Goal: Communication & Community: Answer question/provide support

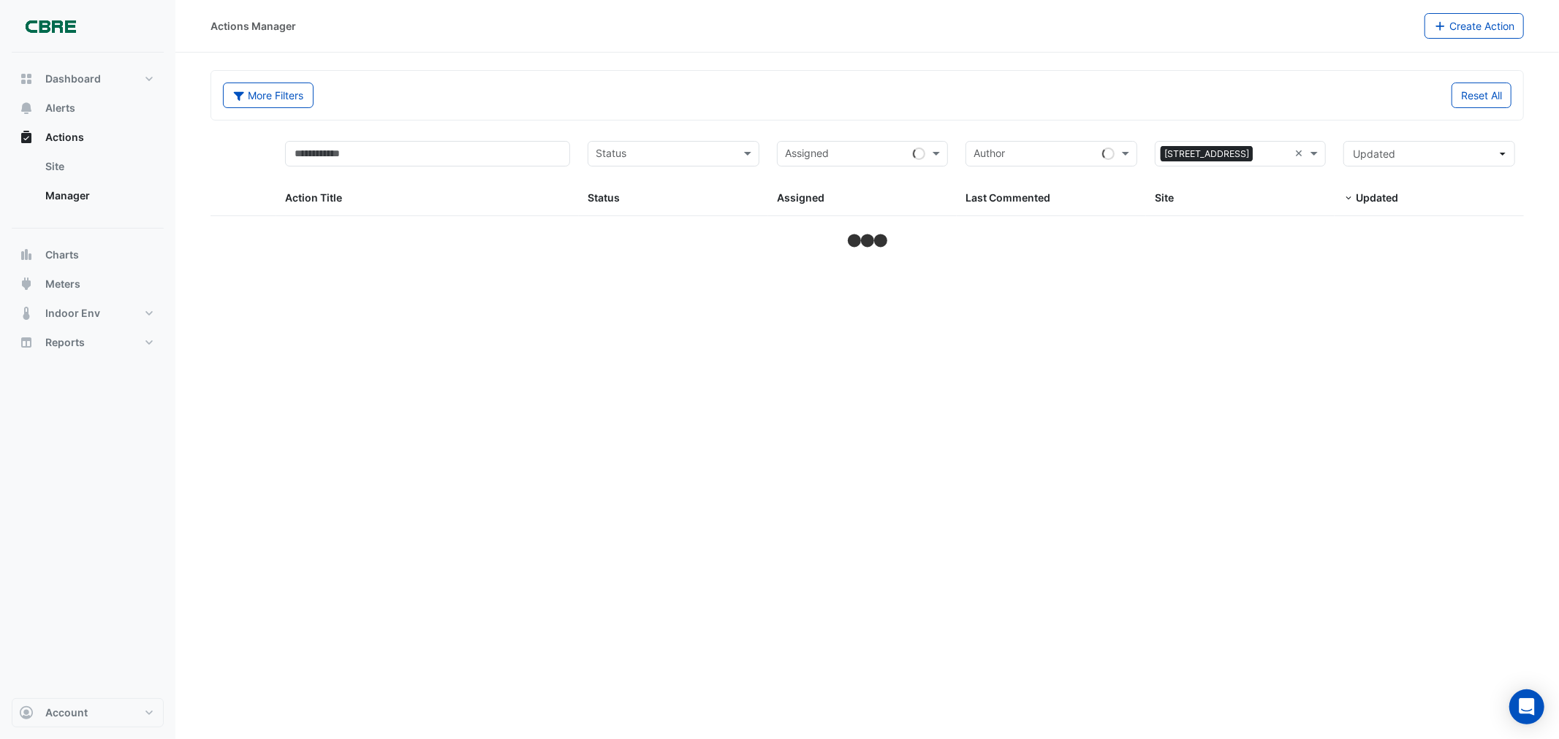
select select "***"
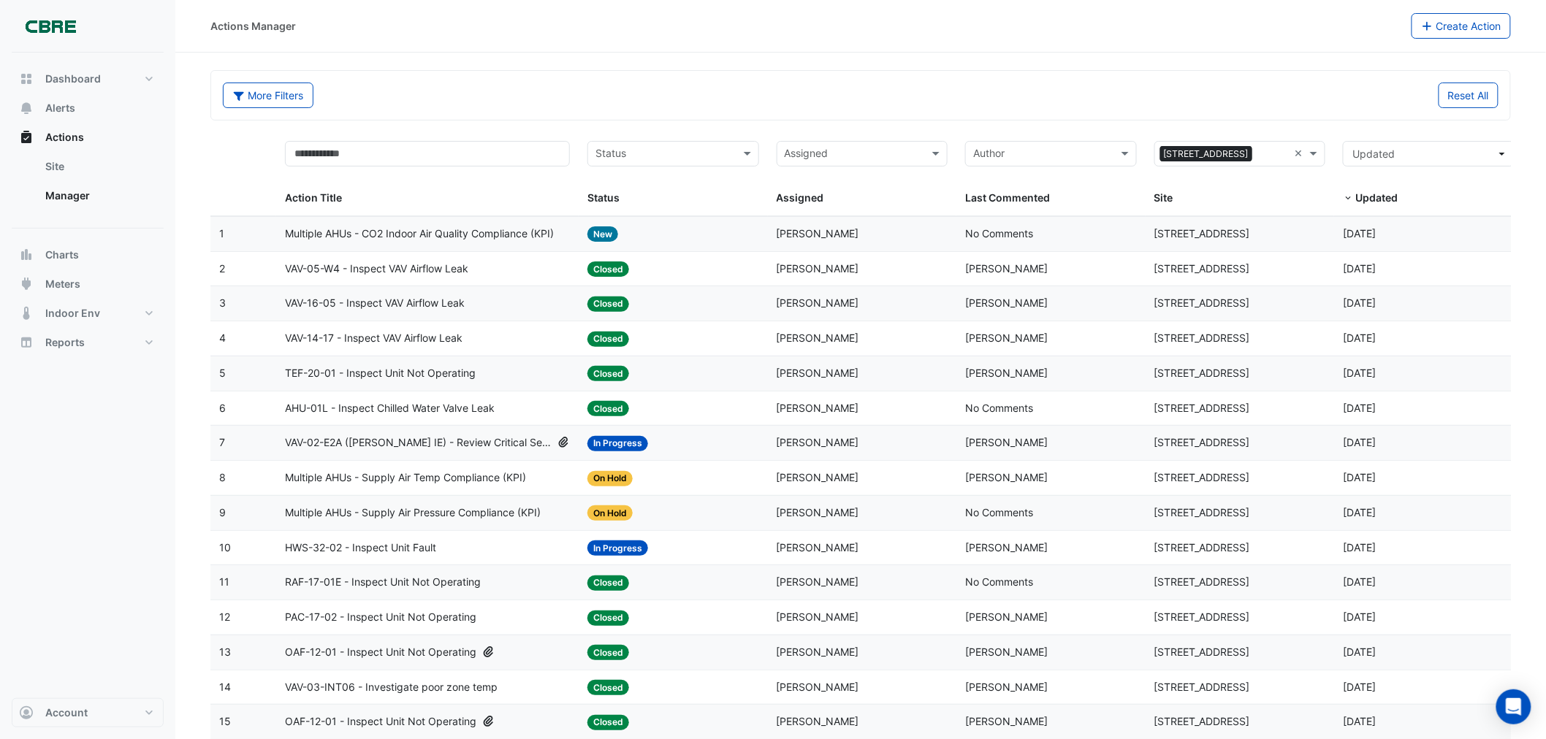
click at [823, 155] on input "text" at bounding box center [854, 155] width 139 height 17
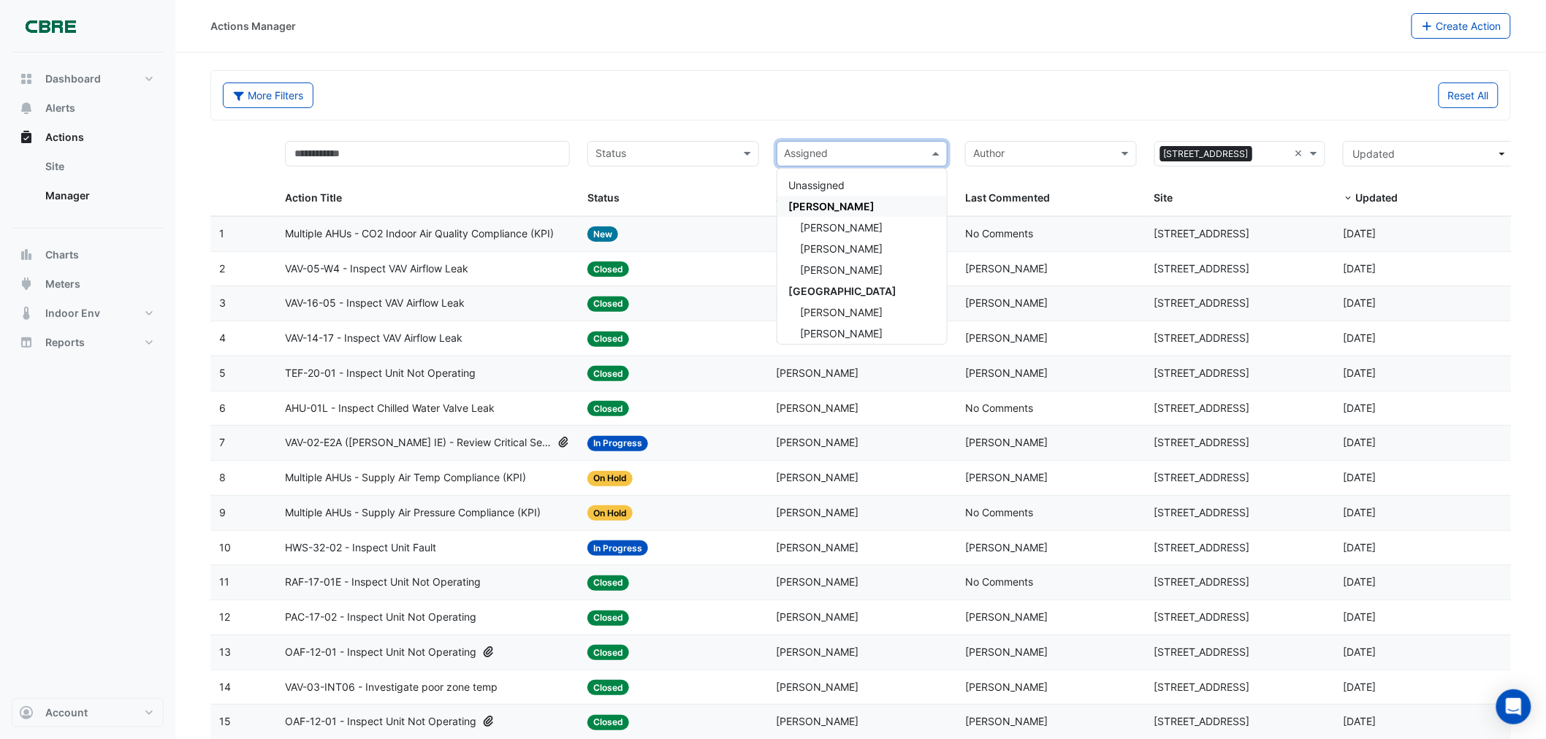
click at [837, 205] on span "[PERSON_NAME]" at bounding box center [832, 206] width 86 height 12
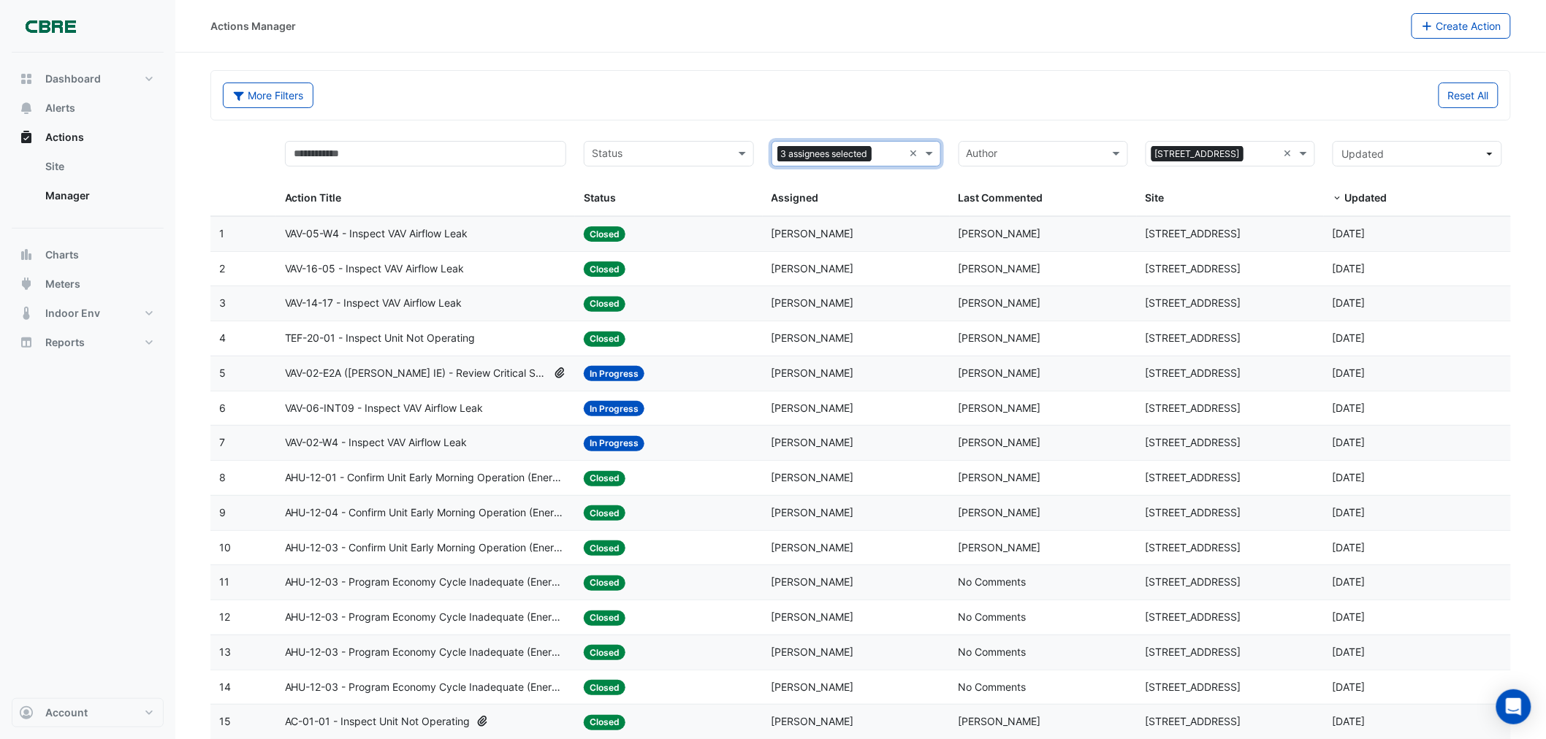
click at [688, 153] on input "text" at bounding box center [660, 155] width 137 height 17
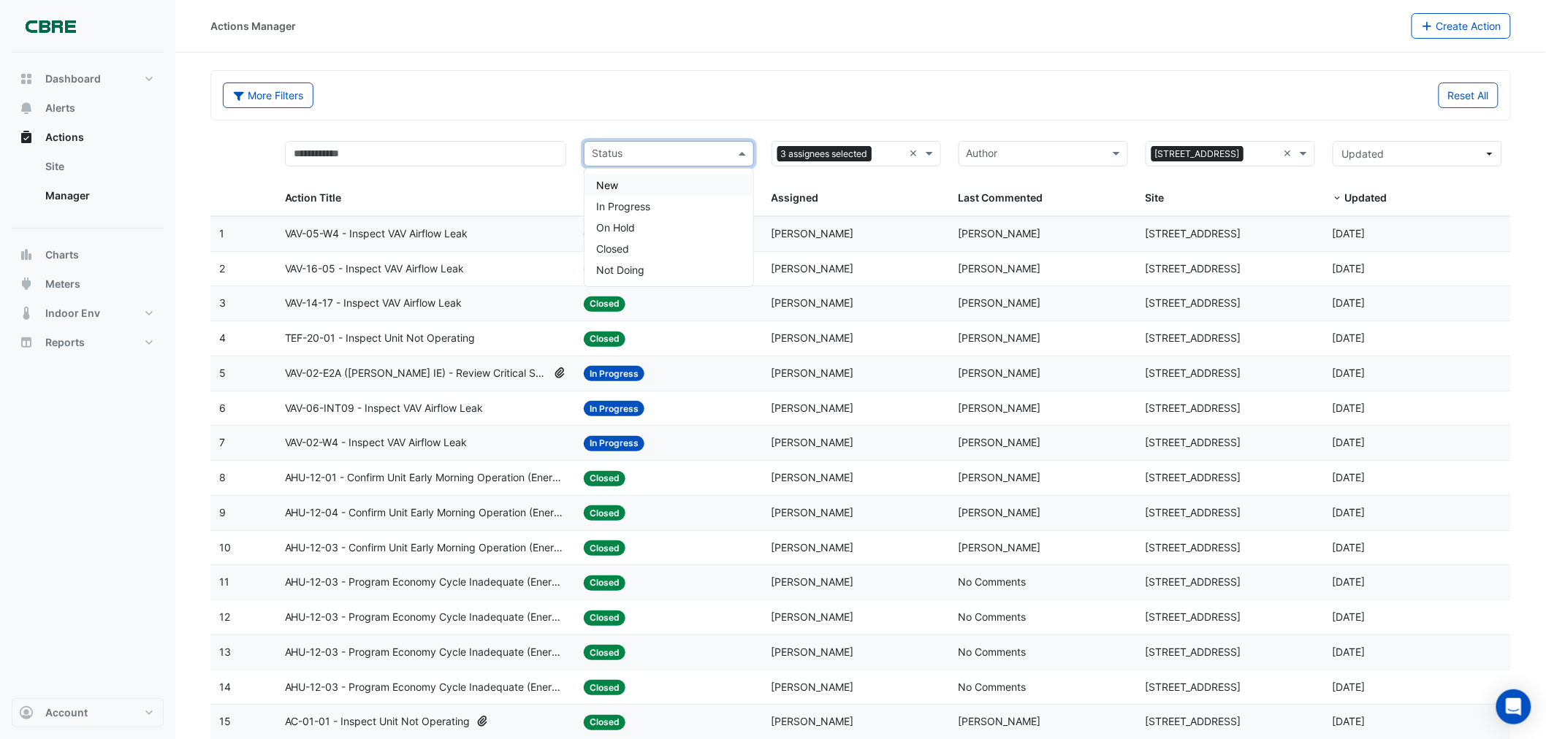
click at [632, 200] on span "In Progress" at bounding box center [623, 206] width 54 height 12
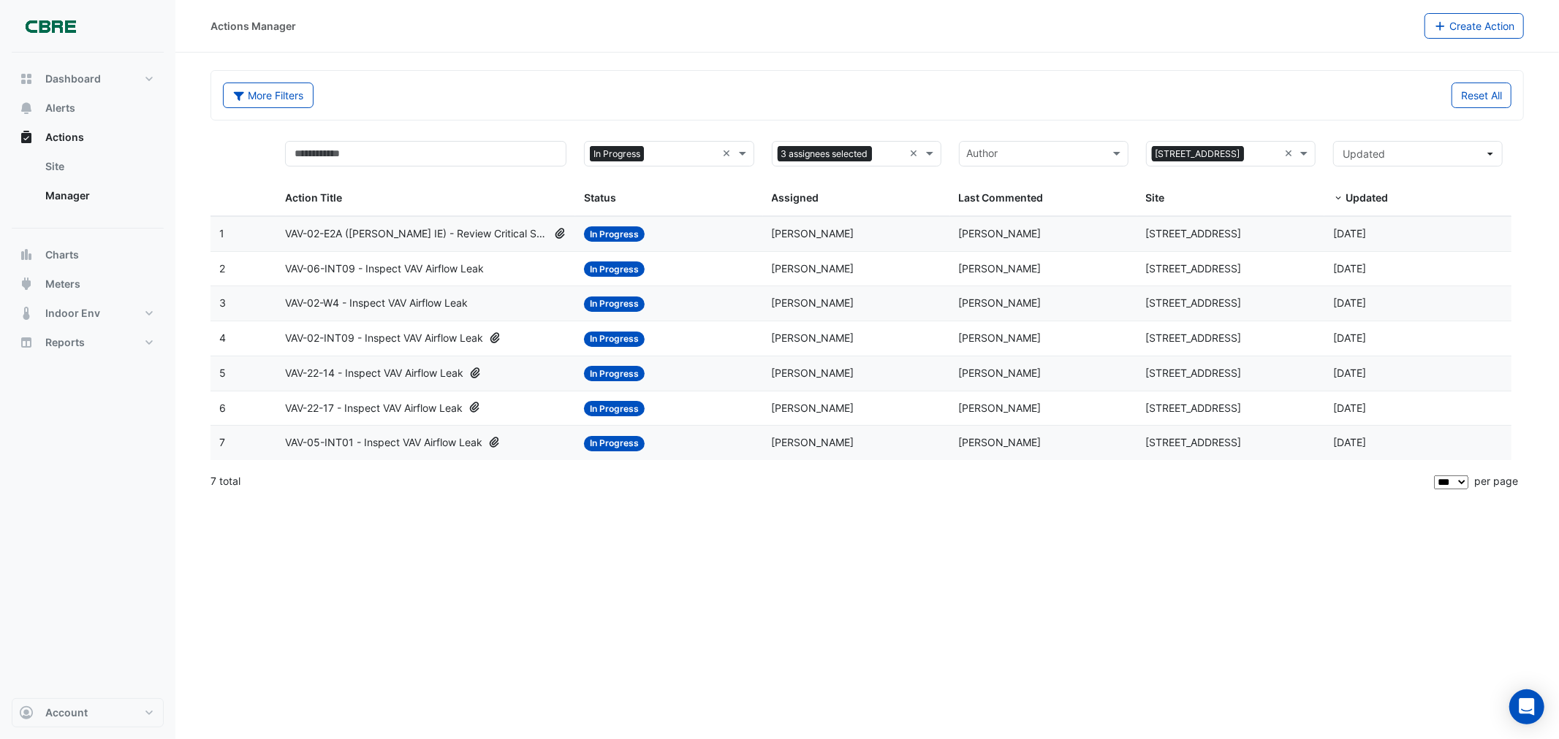
click at [351, 376] on span "VAV-22-14 - Inspect VAV Airflow Leak" at bounding box center [374, 373] width 178 height 17
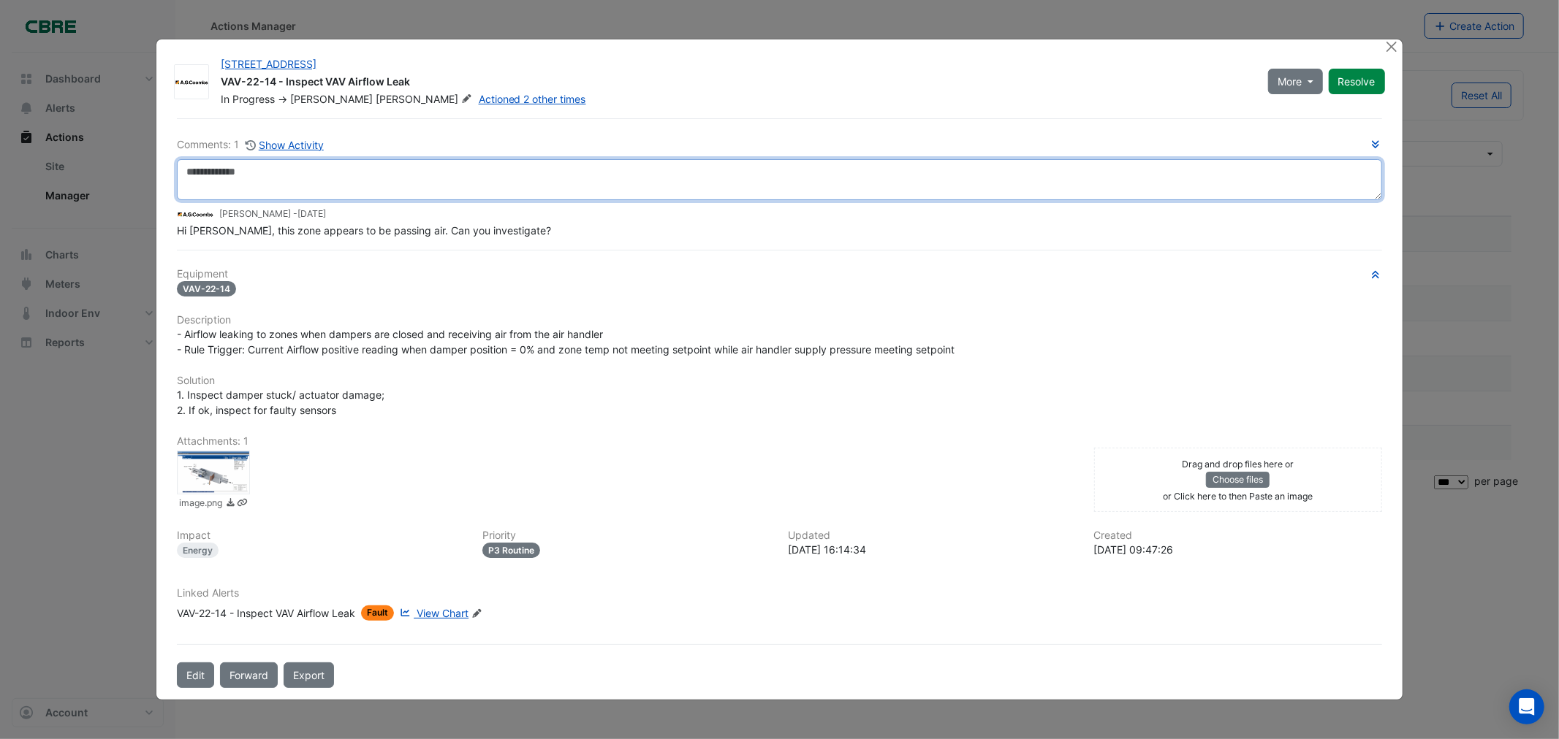
click at [286, 180] on textarea at bounding box center [779, 179] width 1204 height 41
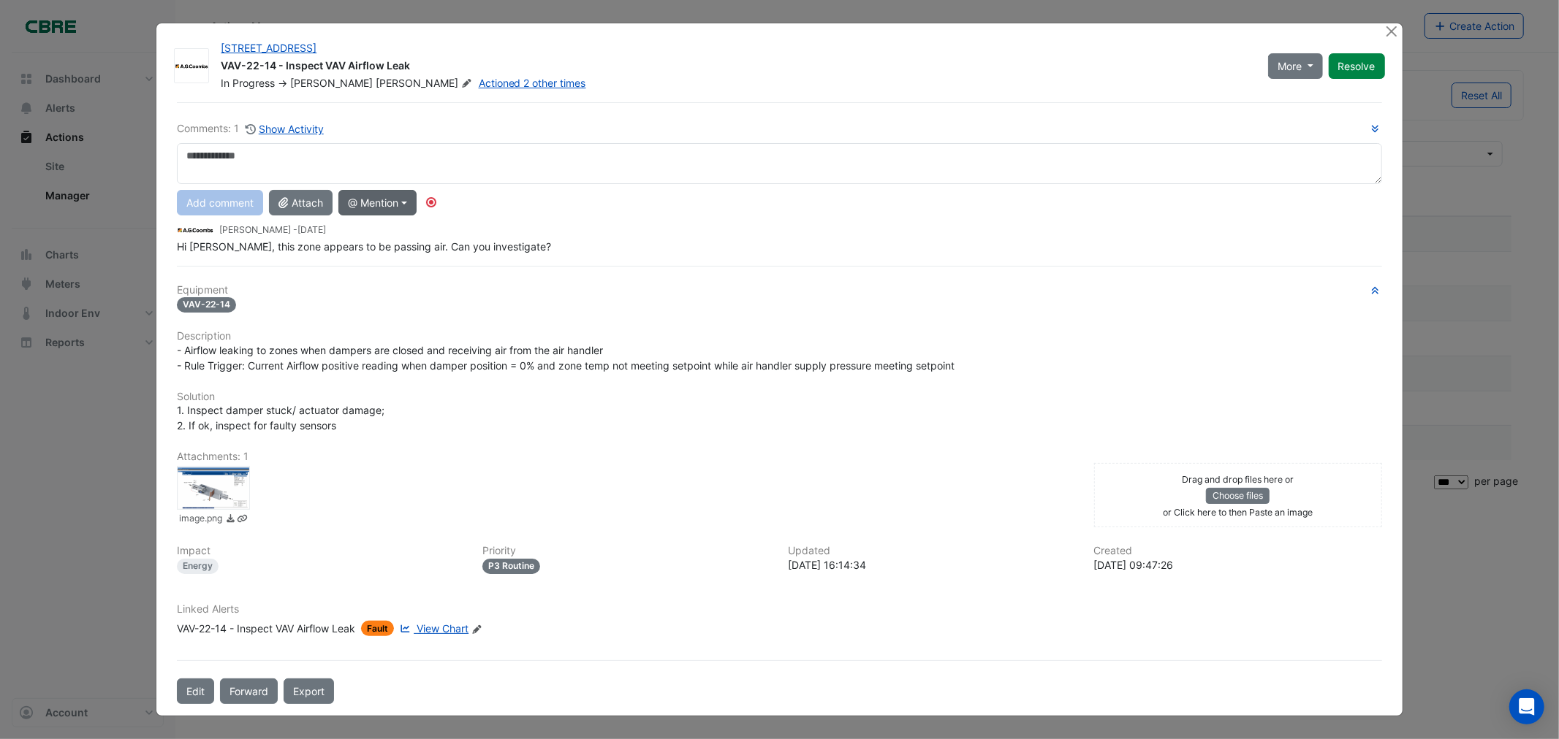
click at [392, 205] on button "@ Mention" at bounding box center [377, 203] width 78 height 26
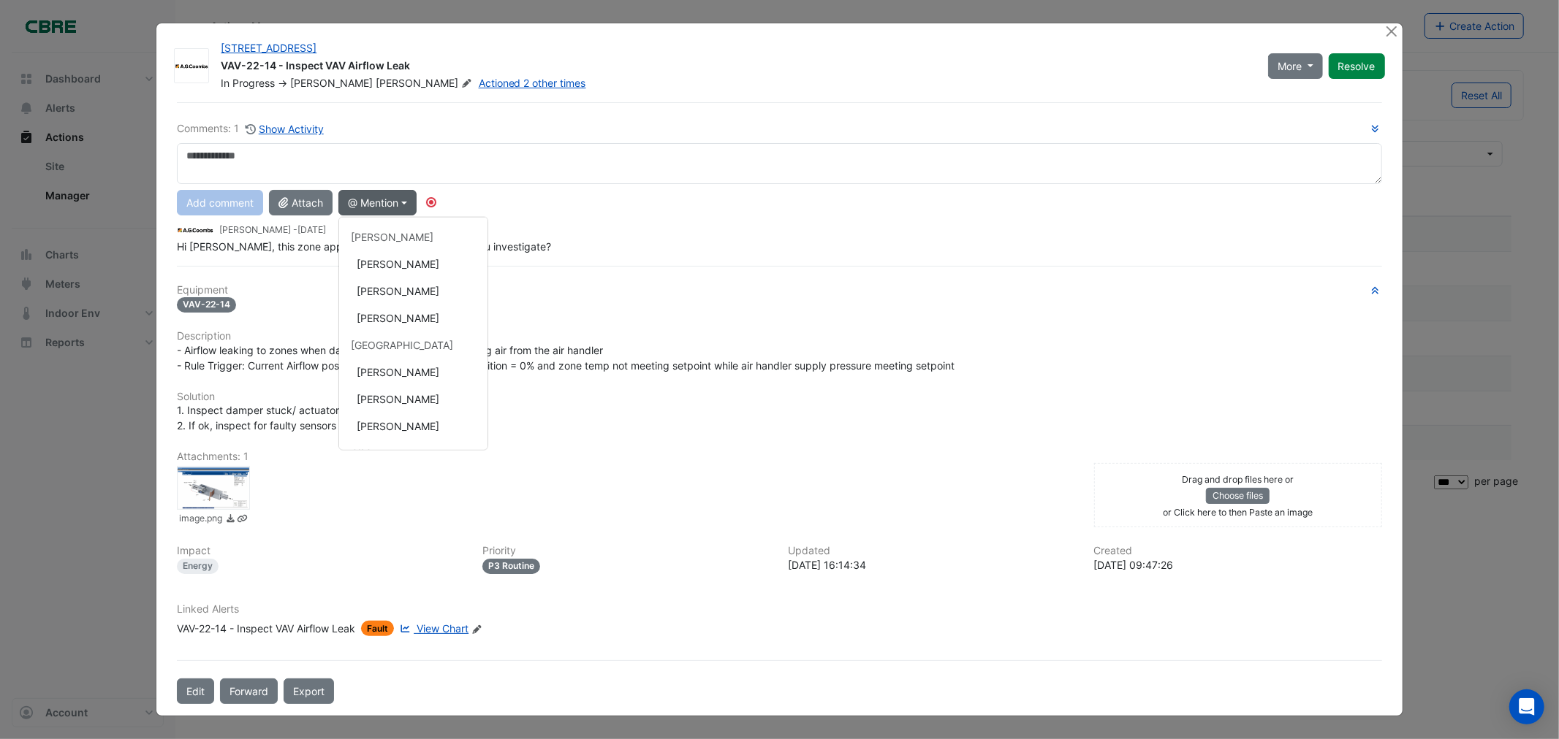
click at [744, 237] on div "[PERSON_NAME] - [DATE]" at bounding box center [779, 229] width 1204 height 17
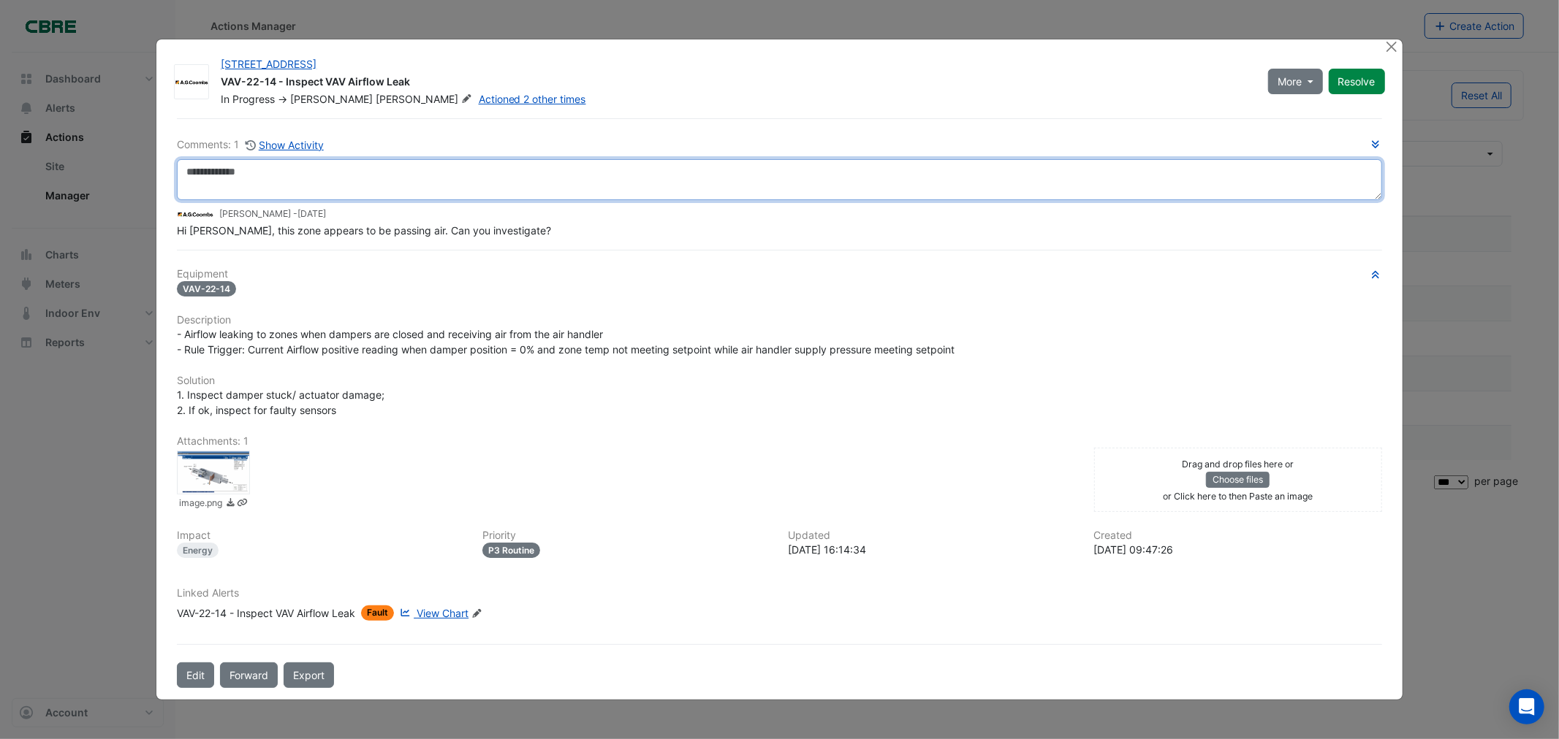
click at [298, 183] on textarea at bounding box center [779, 179] width 1204 height 41
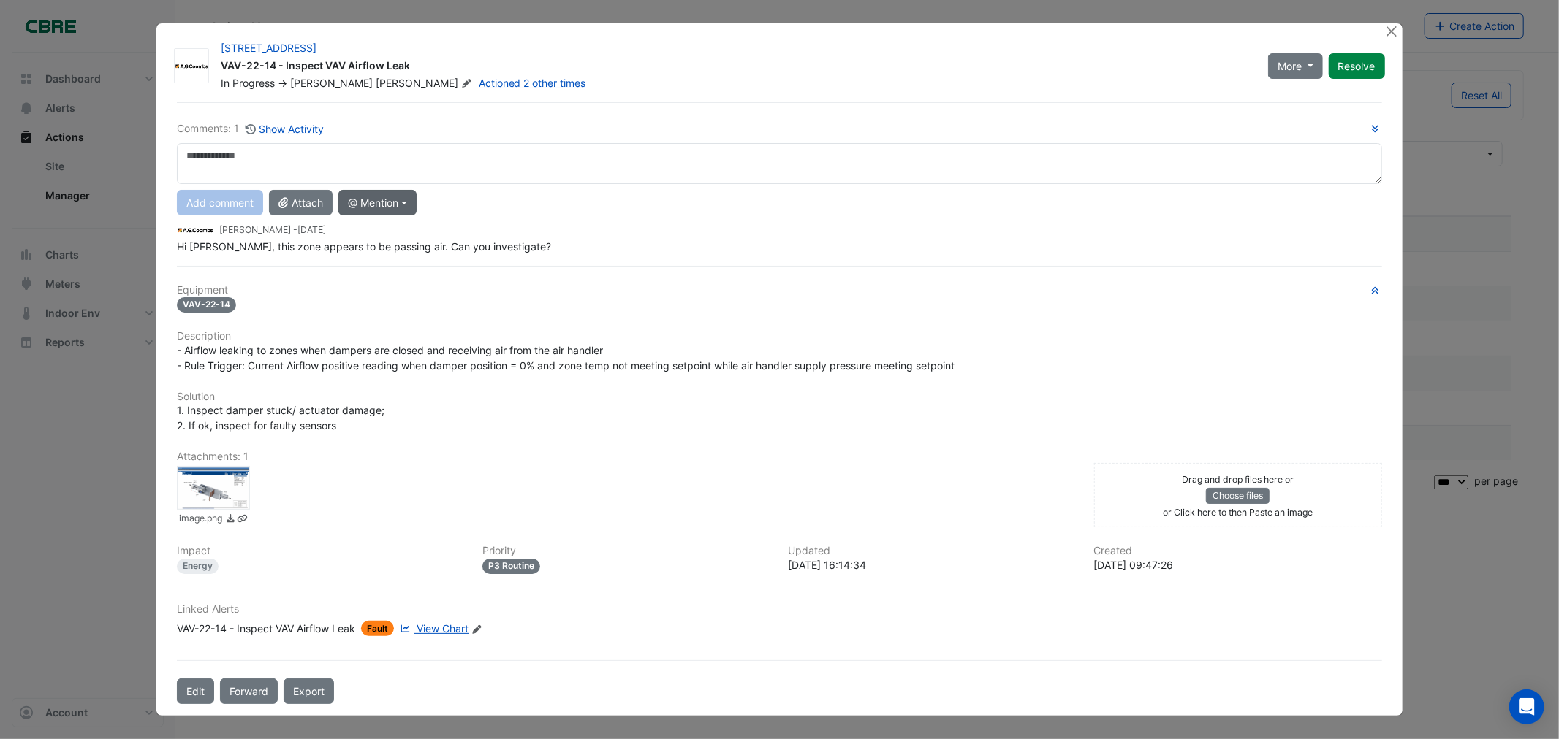
click at [406, 203] on button "@ Mention" at bounding box center [377, 203] width 78 height 26
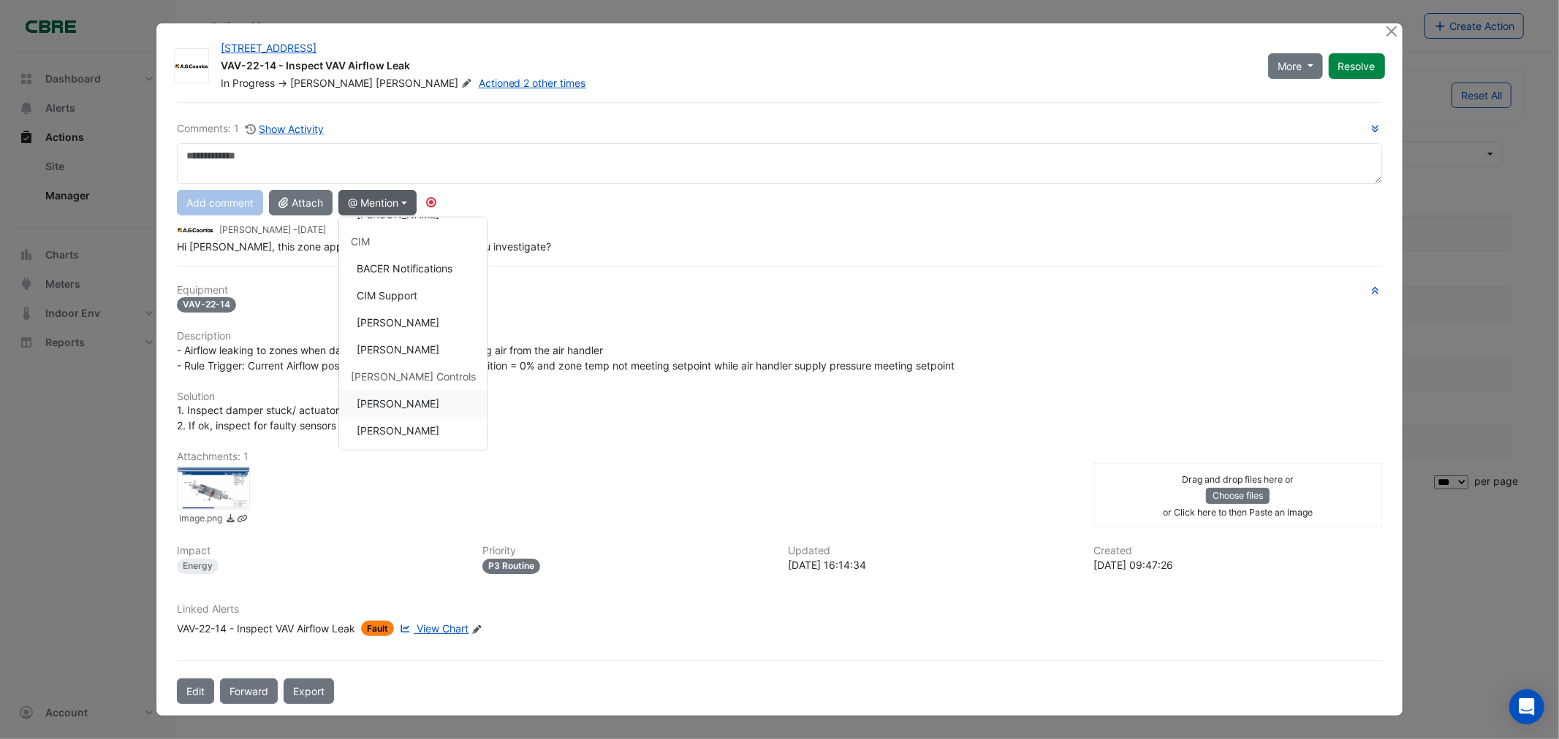
click at [425, 406] on button "[PERSON_NAME]" at bounding box center [413, 403] width 148 height 27
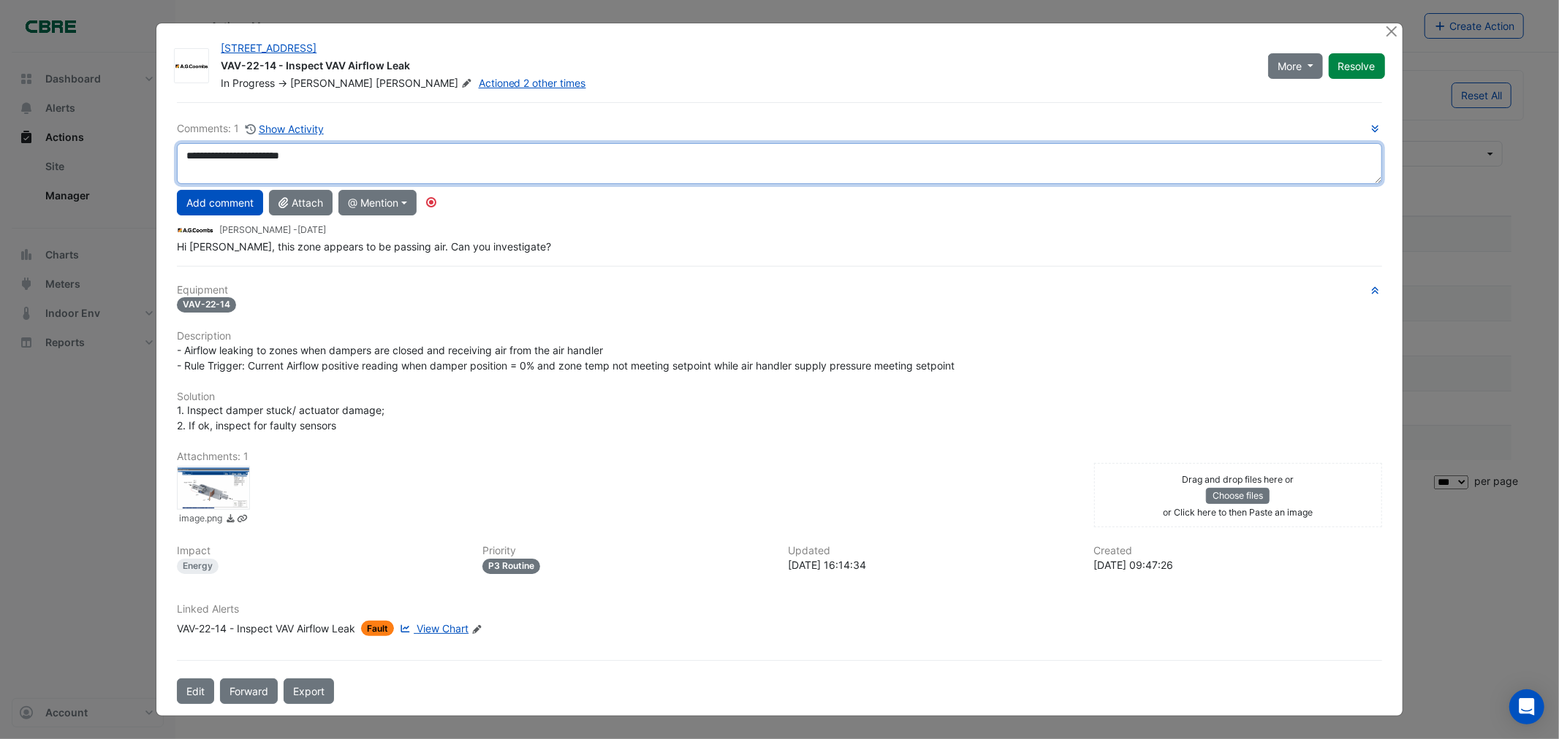
paste textarea "**********"
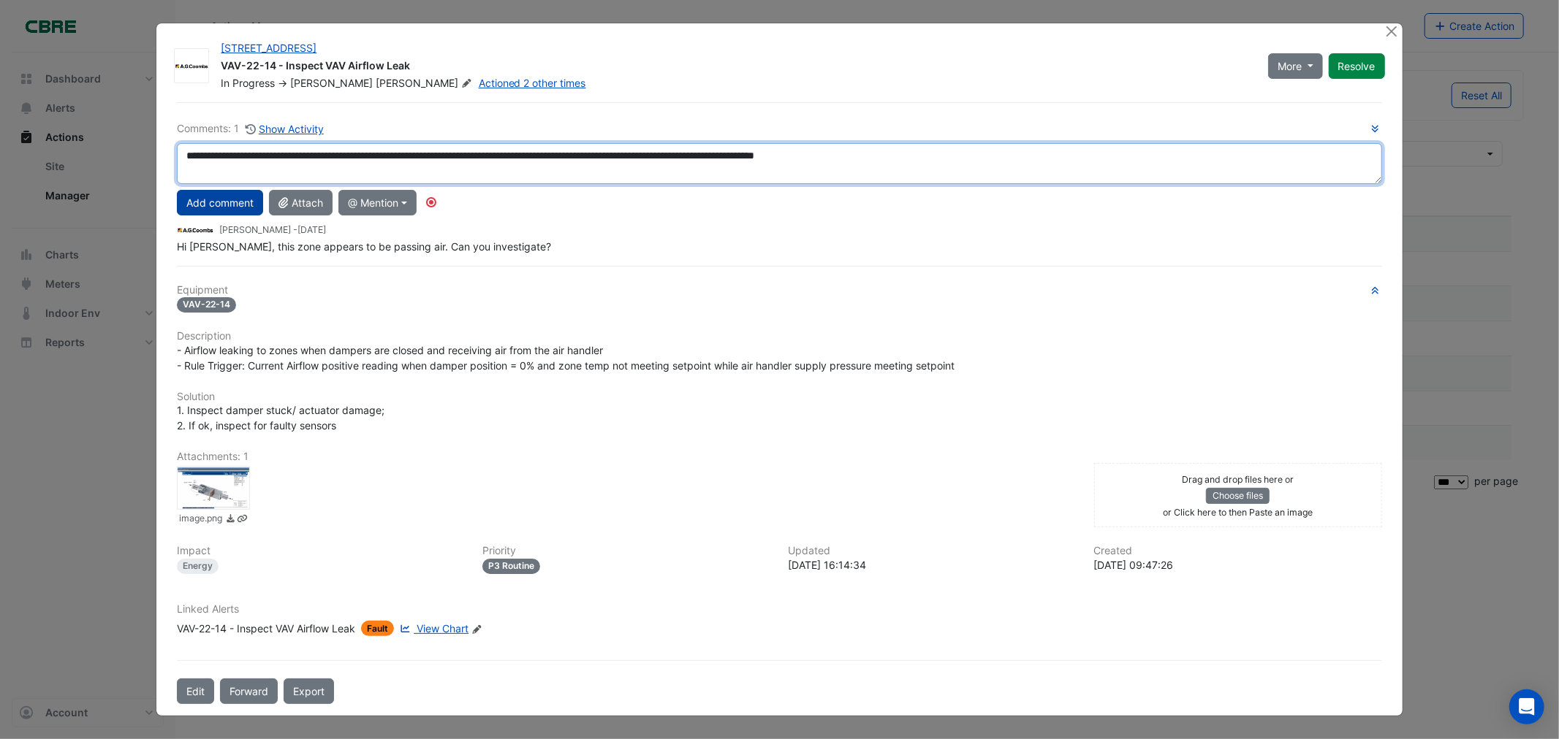
type textarea "**********"
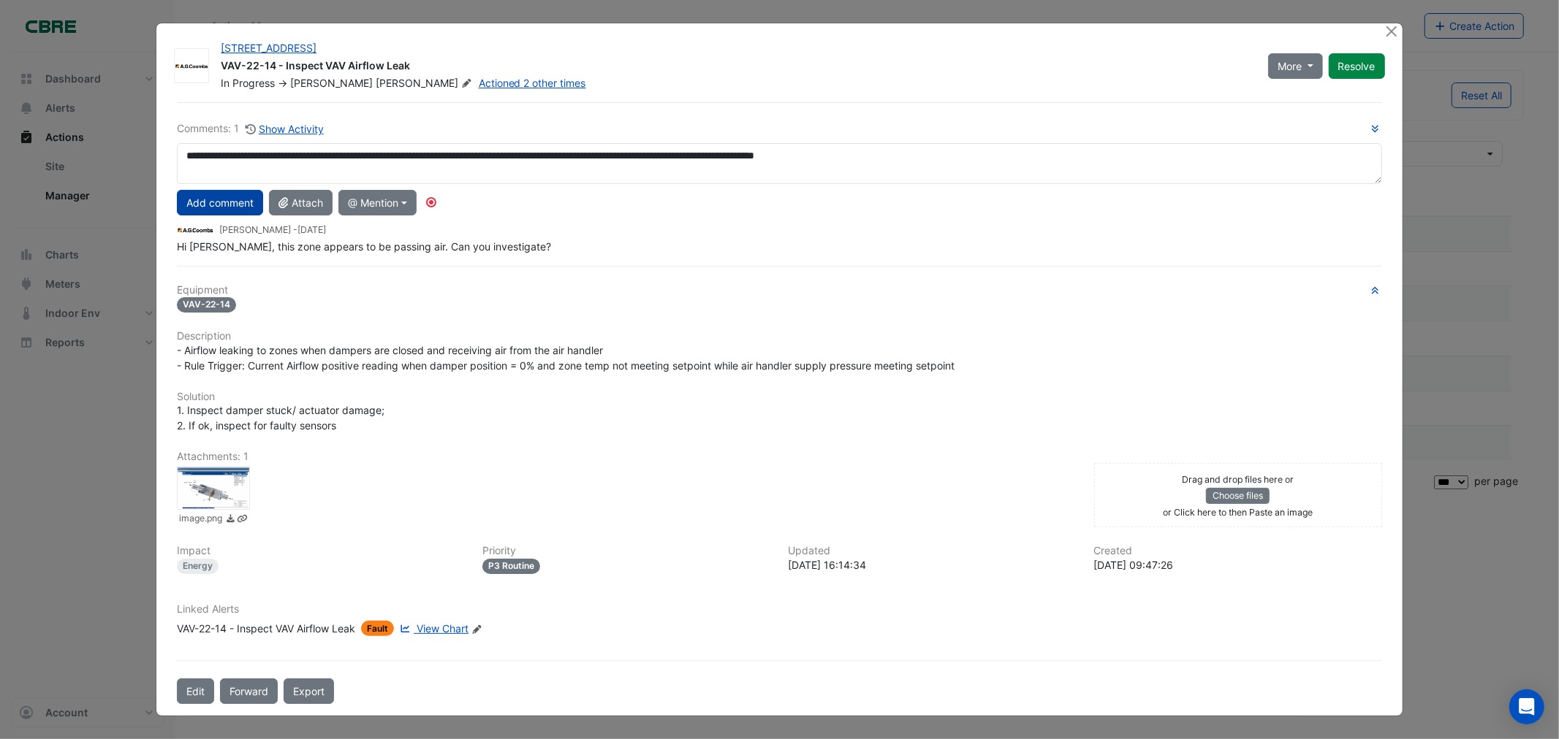
click at [215, 206] on button "Add comment" at bounding box center [220, 203] width 86 height 26
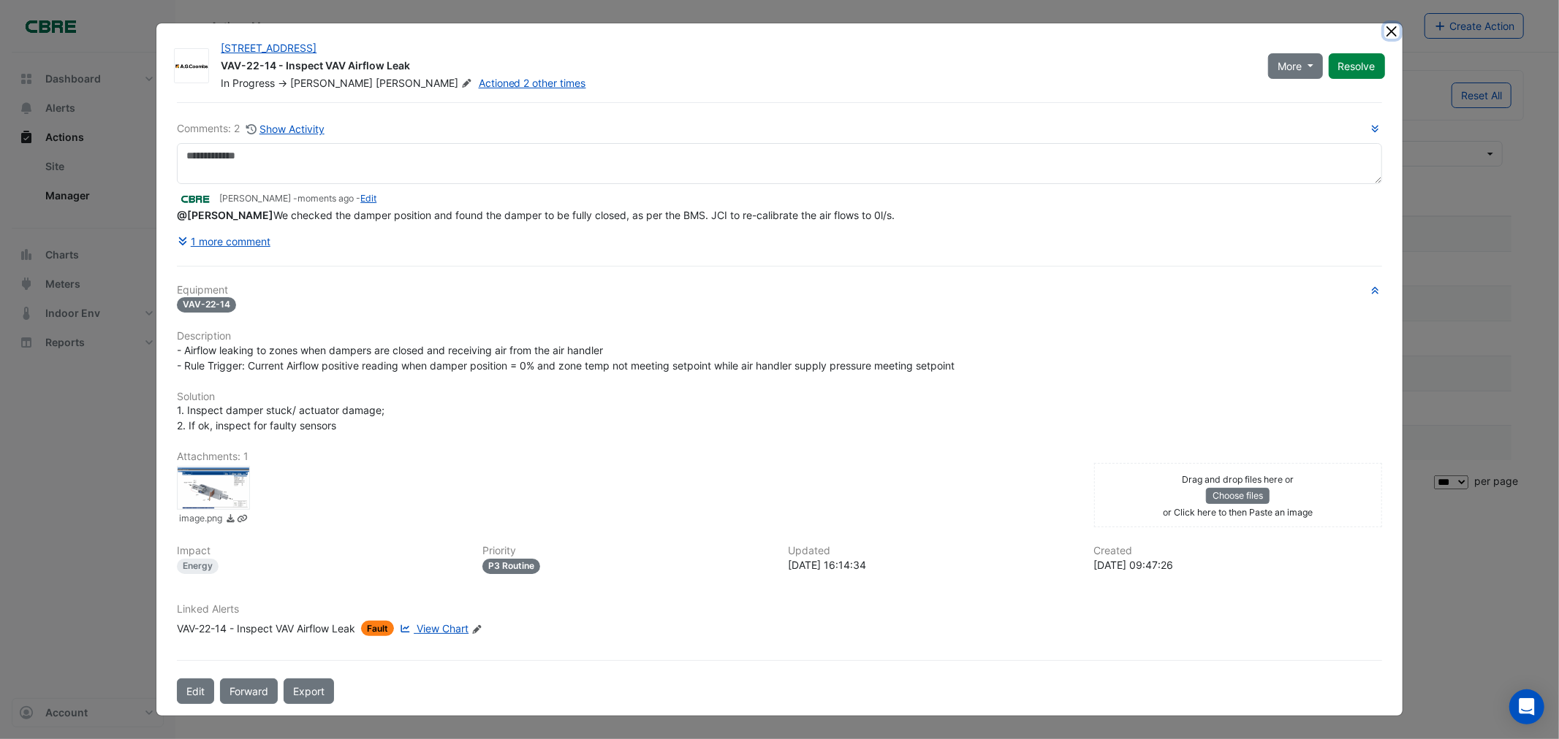
click at [1387, 34] on button "Close" at bounding box center [1391, 30] width 15 height 15
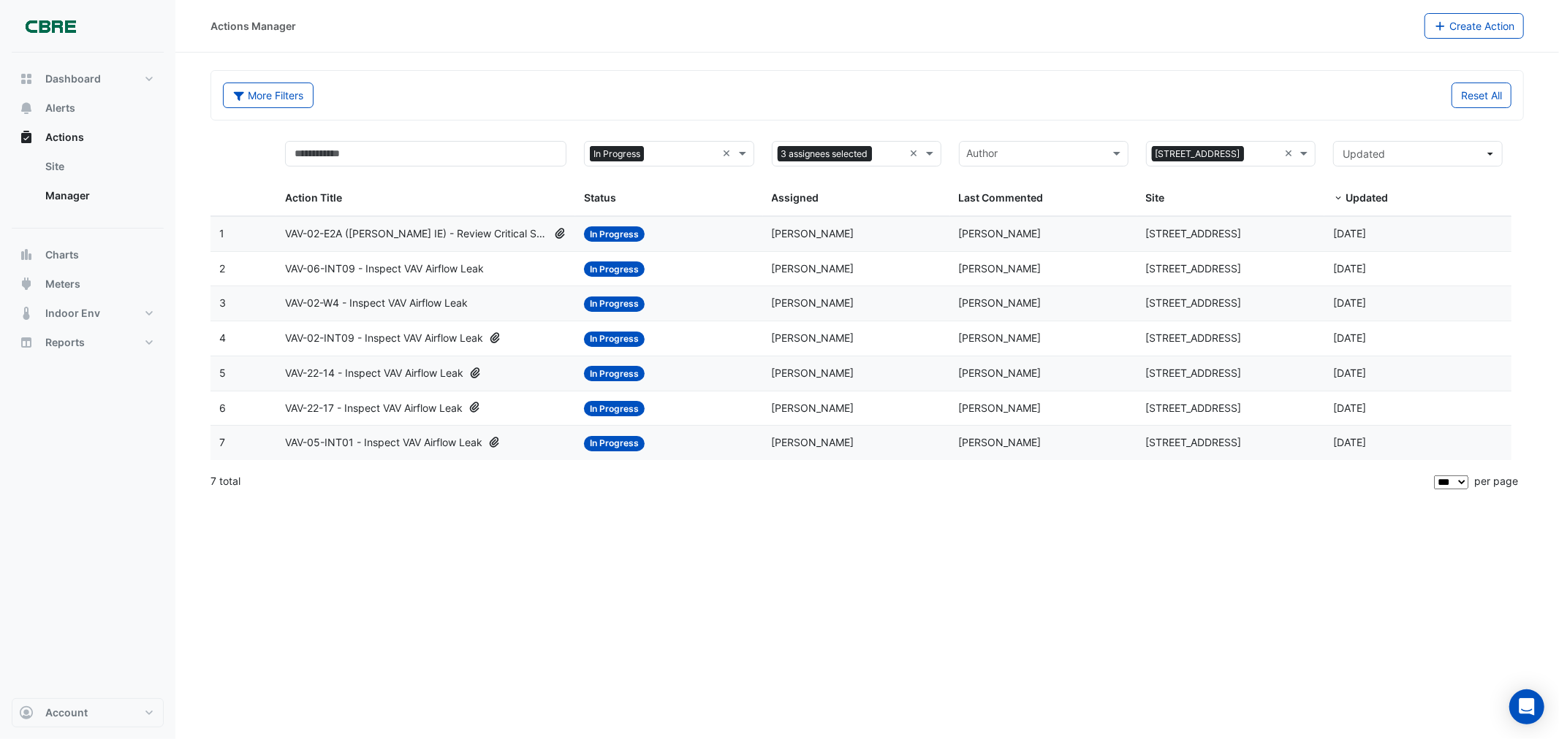
click at [375, 410] on span "VAV-22-17 - Inspect VAV Airflow Leak" at bounding box center [374, 408] width 178 height 17
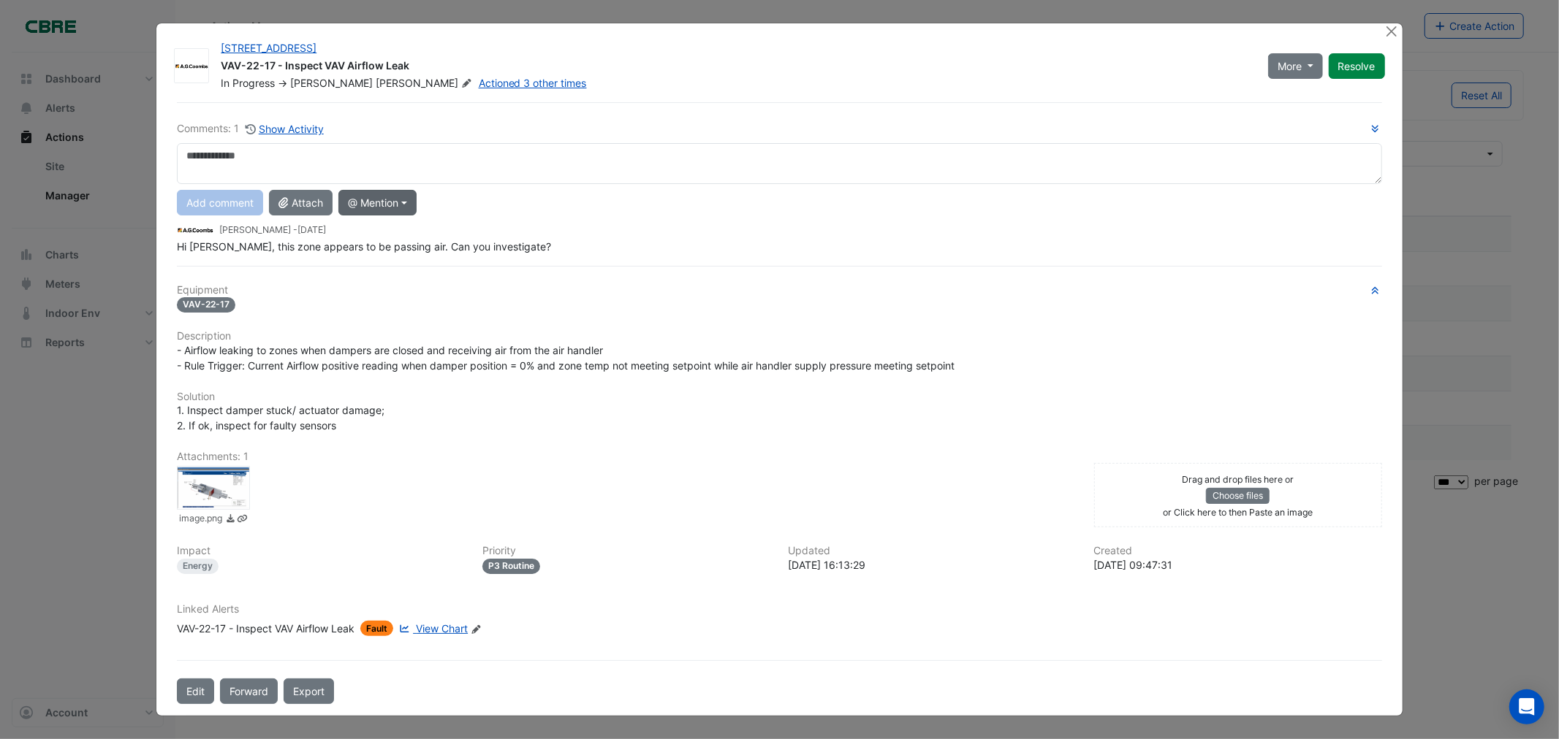
click at [381, 205] on button "@ Mention" at bounding box center [377, 203] width 78 height 26
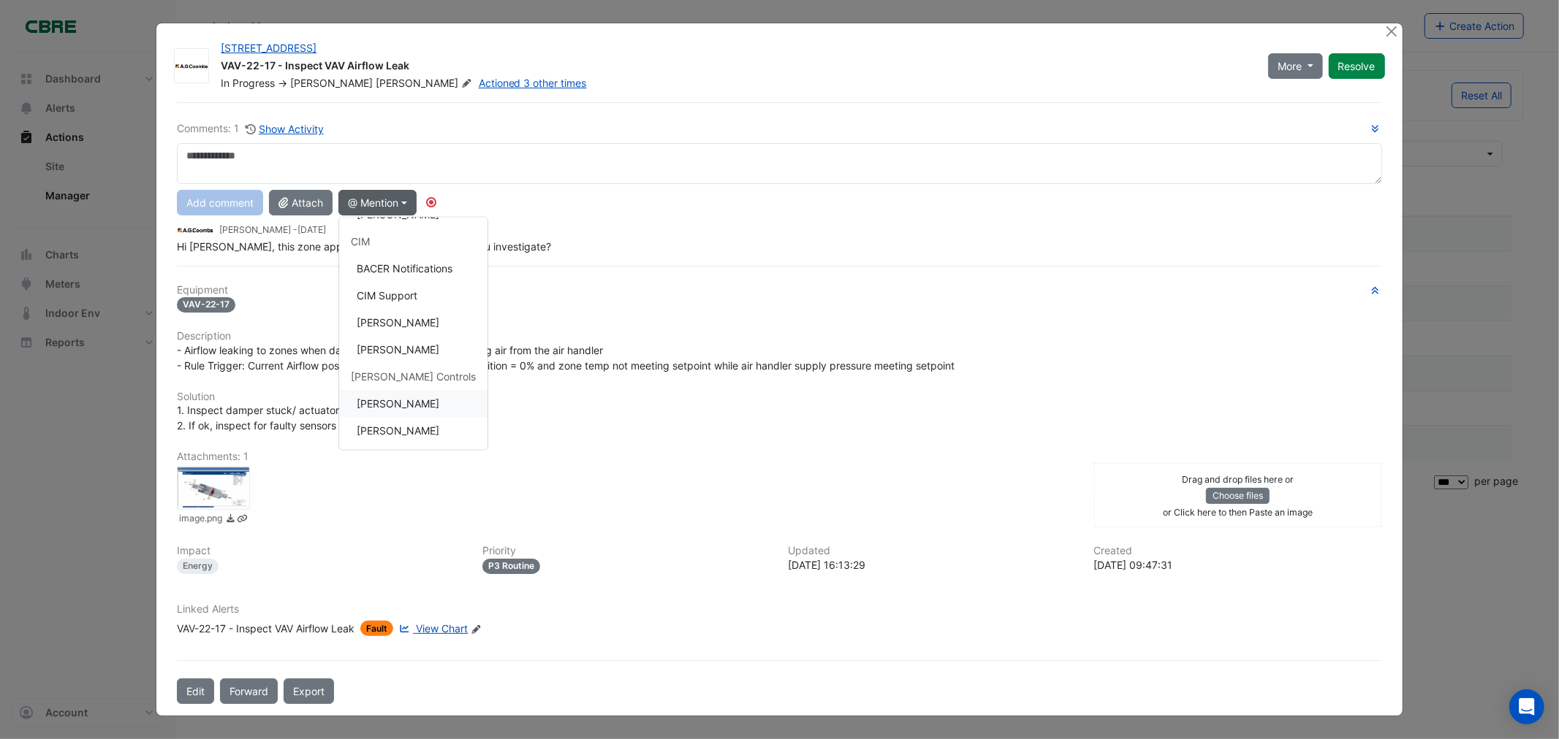
click at [406, 405] on button "[PERSON_NAME]" at bounding box center [413, 403] width 148 height 27
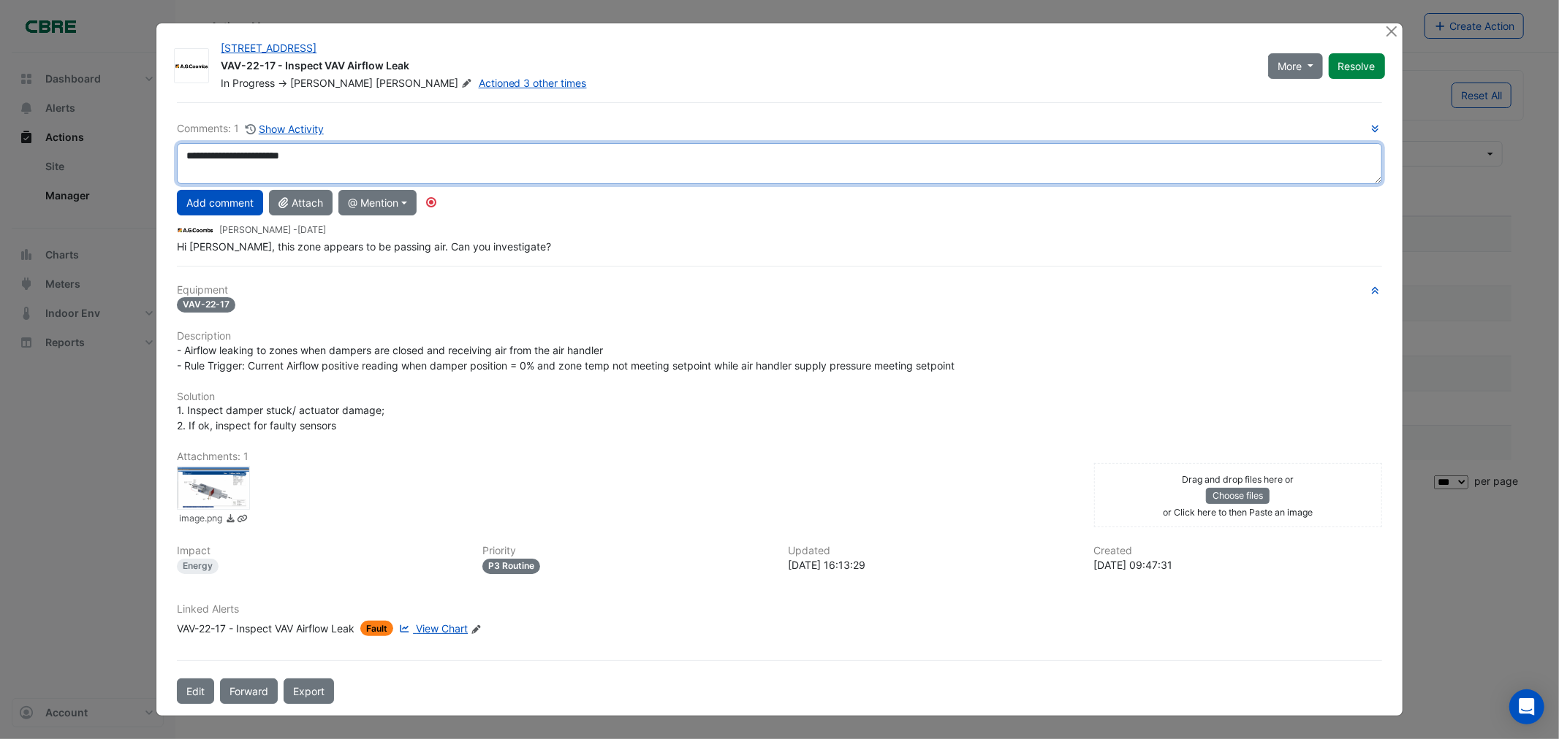
paste textarea "**********"
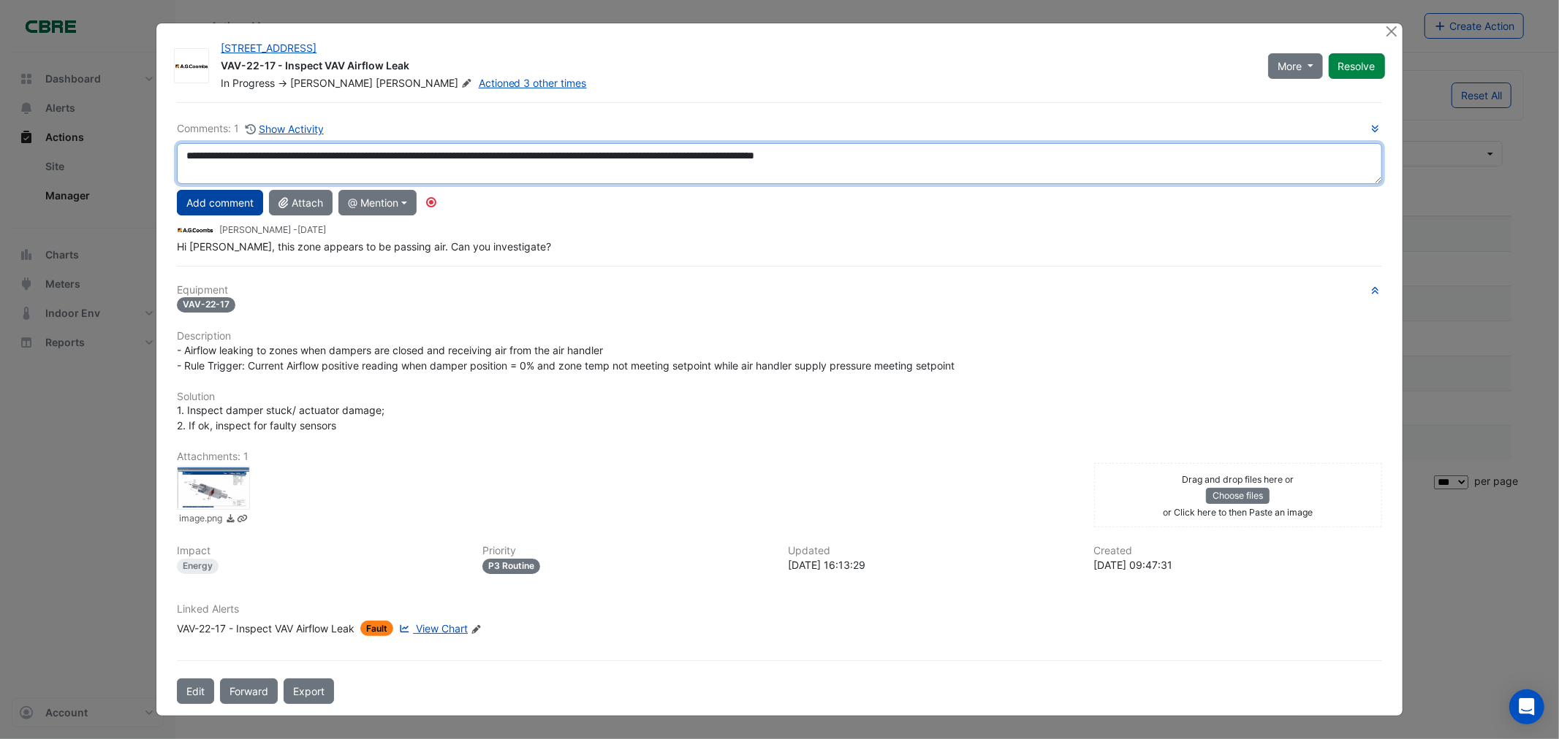
type textarea "**********"
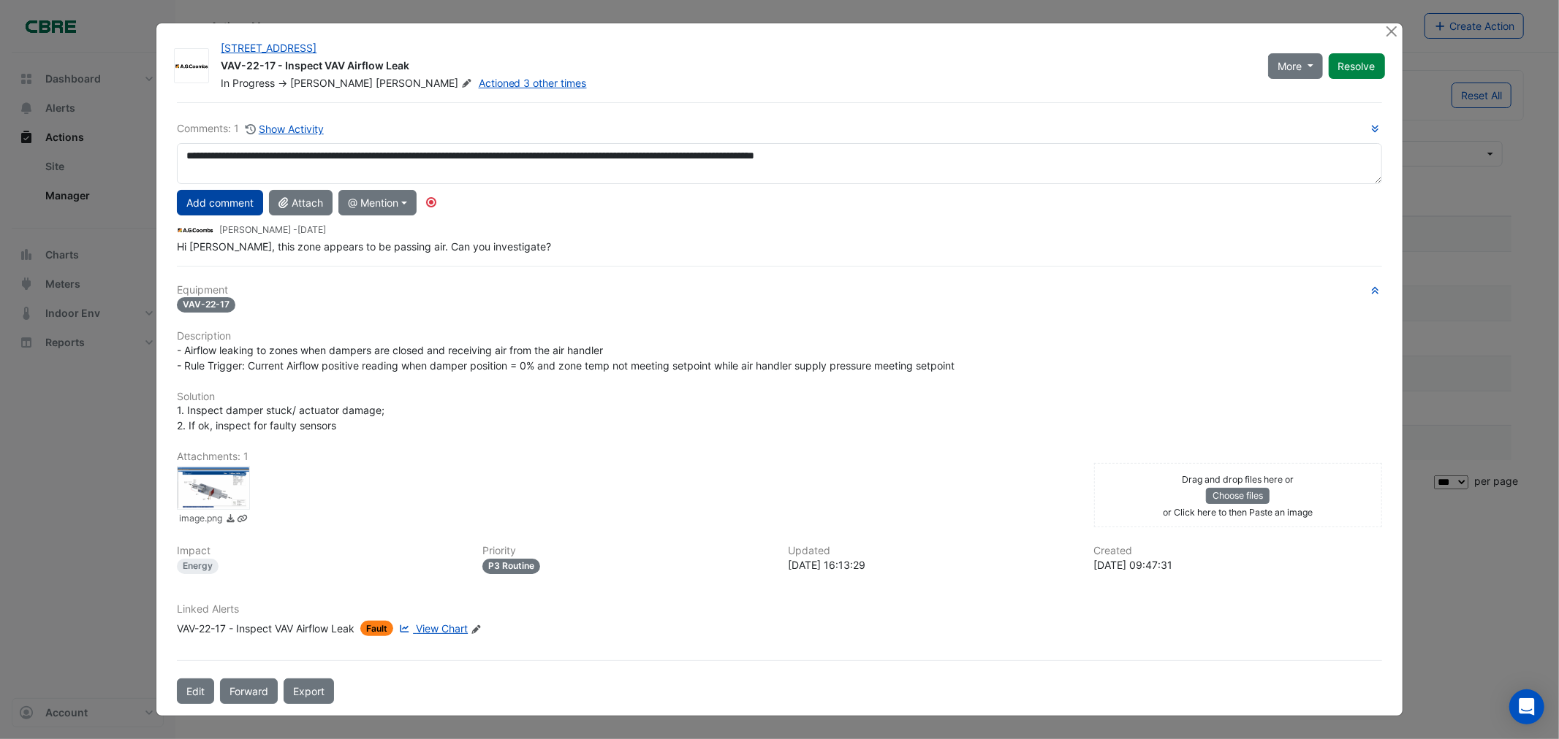
click at [227, 202] on button "Add comment" at bounding box center [220, 203] width 86 height 26
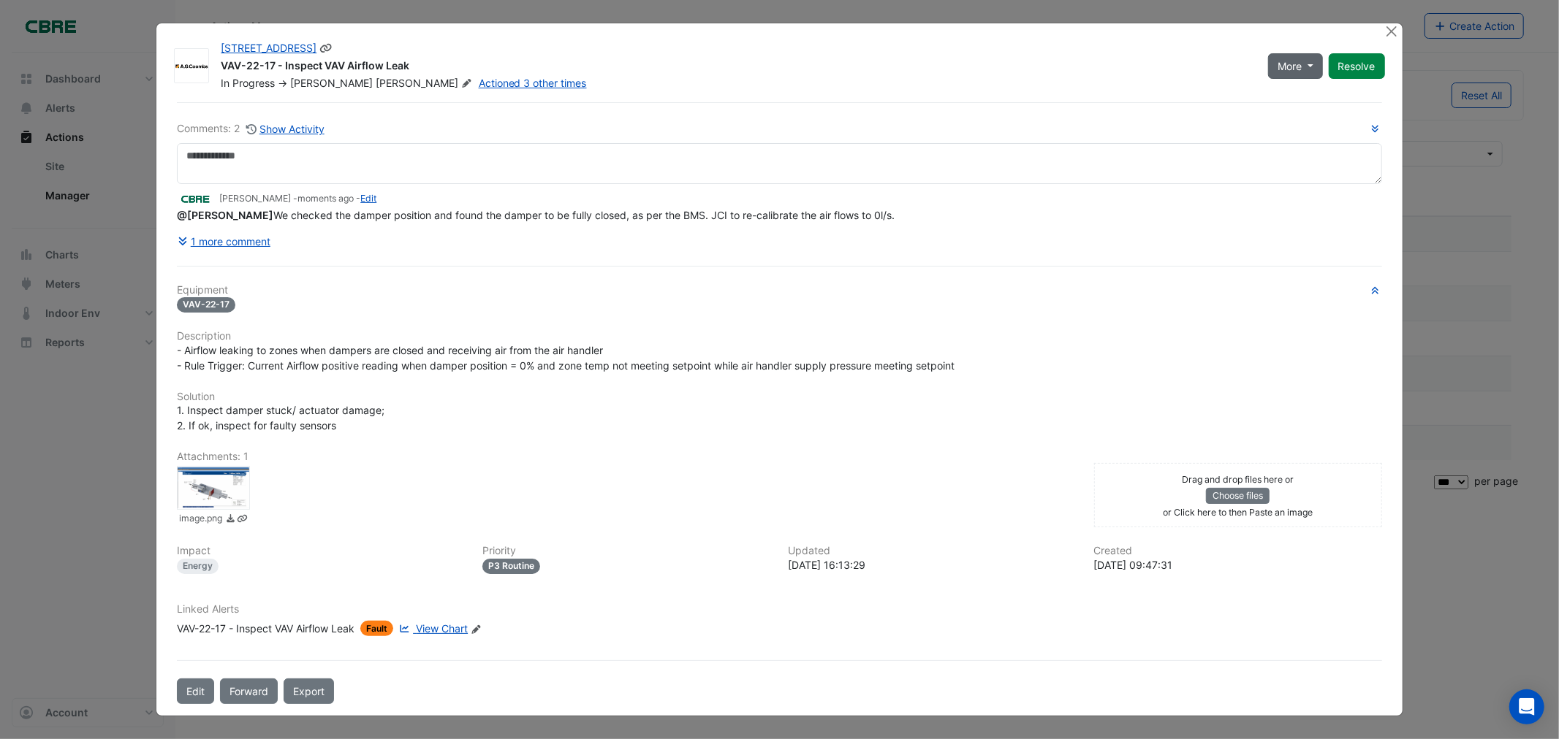
click at [1295, 67] on span "More" at bounding box center [1289, 65] width 24 height 15
click at [1392, 31] on button "Close" at bounding box center [1391, 30] width 15 height 15
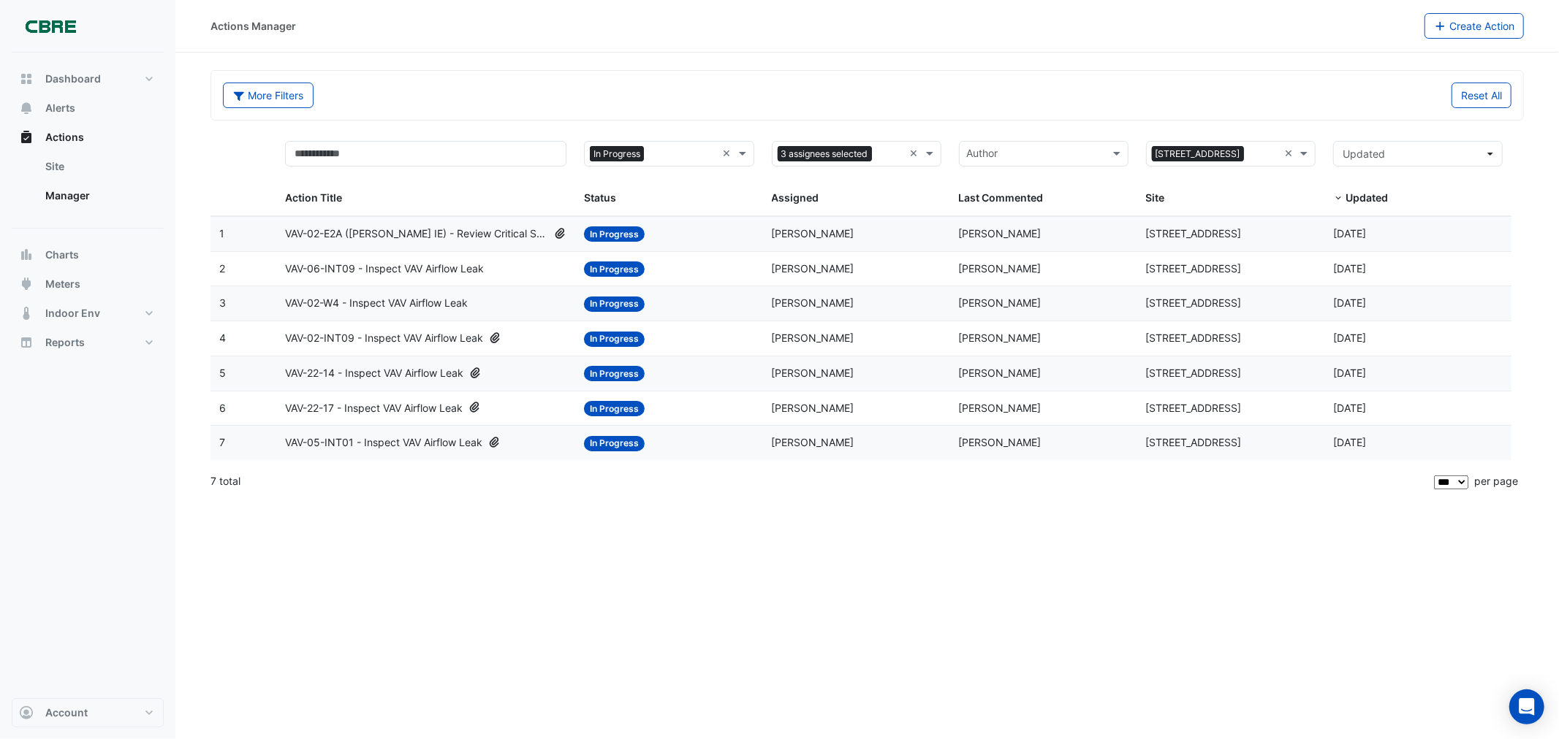
click at [373, 235] on span "VAV-02-E2A ([PERSON_NAME] IE) - Review Critical Sensor Outside Range" at bounding box center [416, 234] width 263 height 17
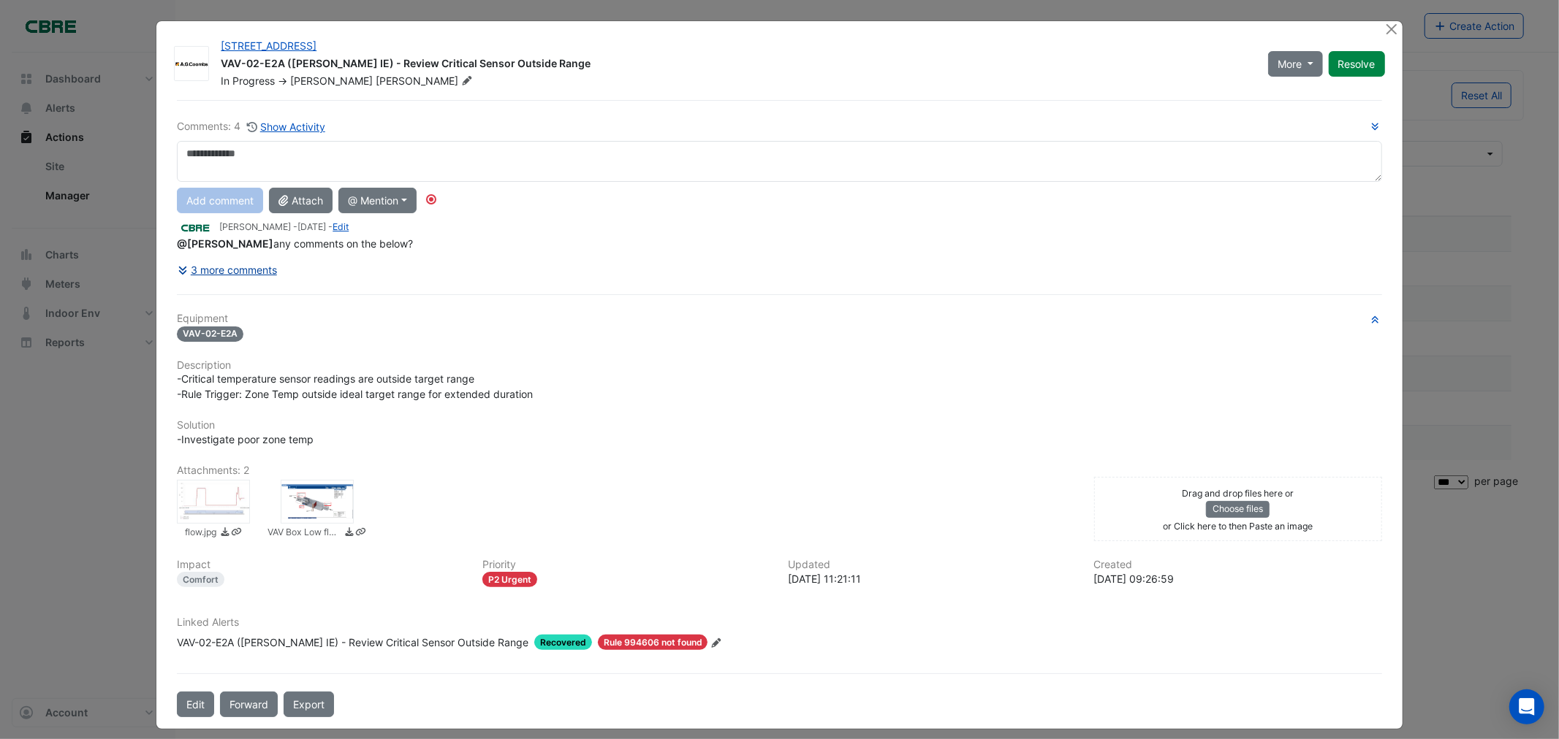
click at [214, 272] on button "3 more comments" at bounding box center [227, 270] width 101 height 26
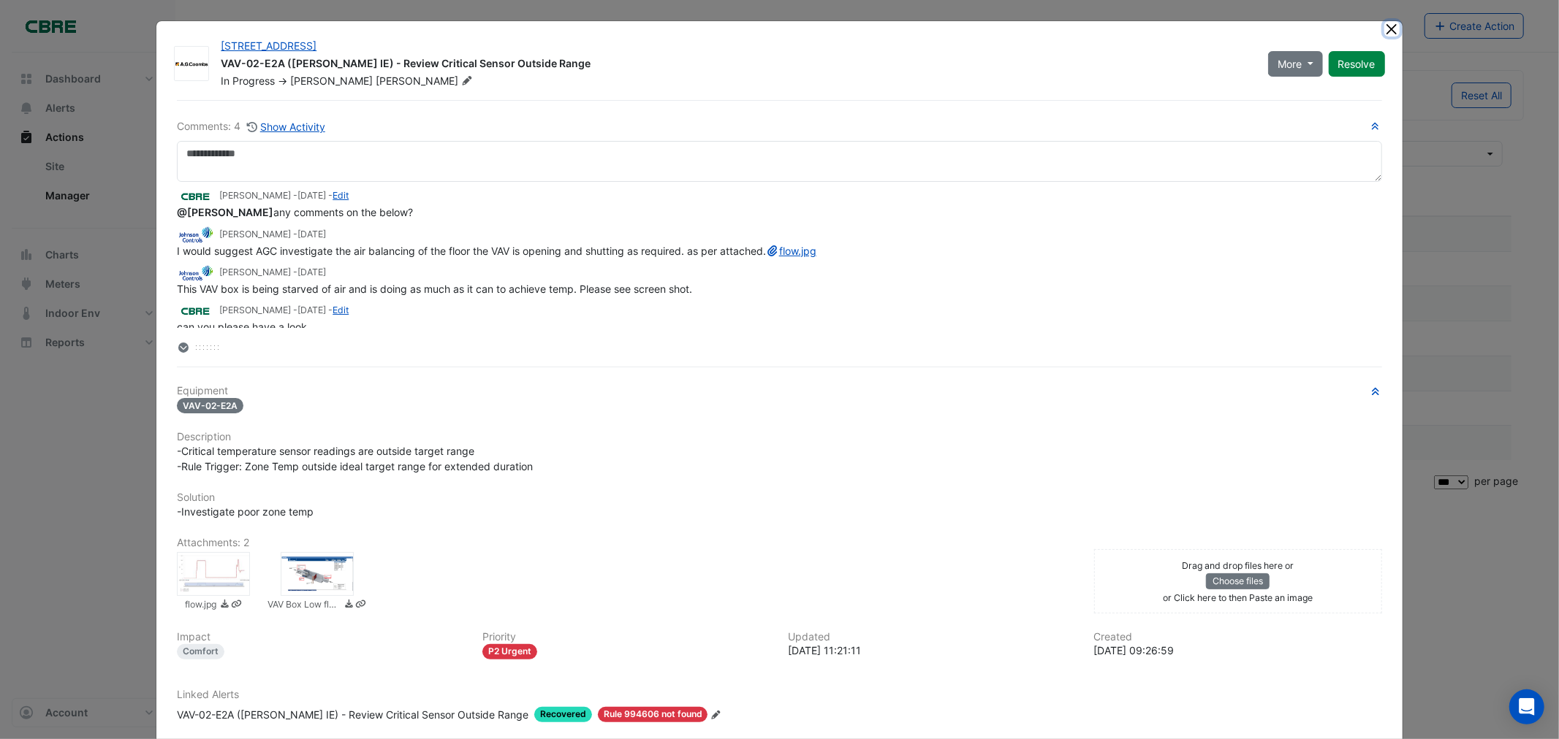
click at [1388, 28] on button "Close" at bounding box center [1391, 28] width 15 height 15
